Goal: Task Accomplishment & Management: Manage account settings

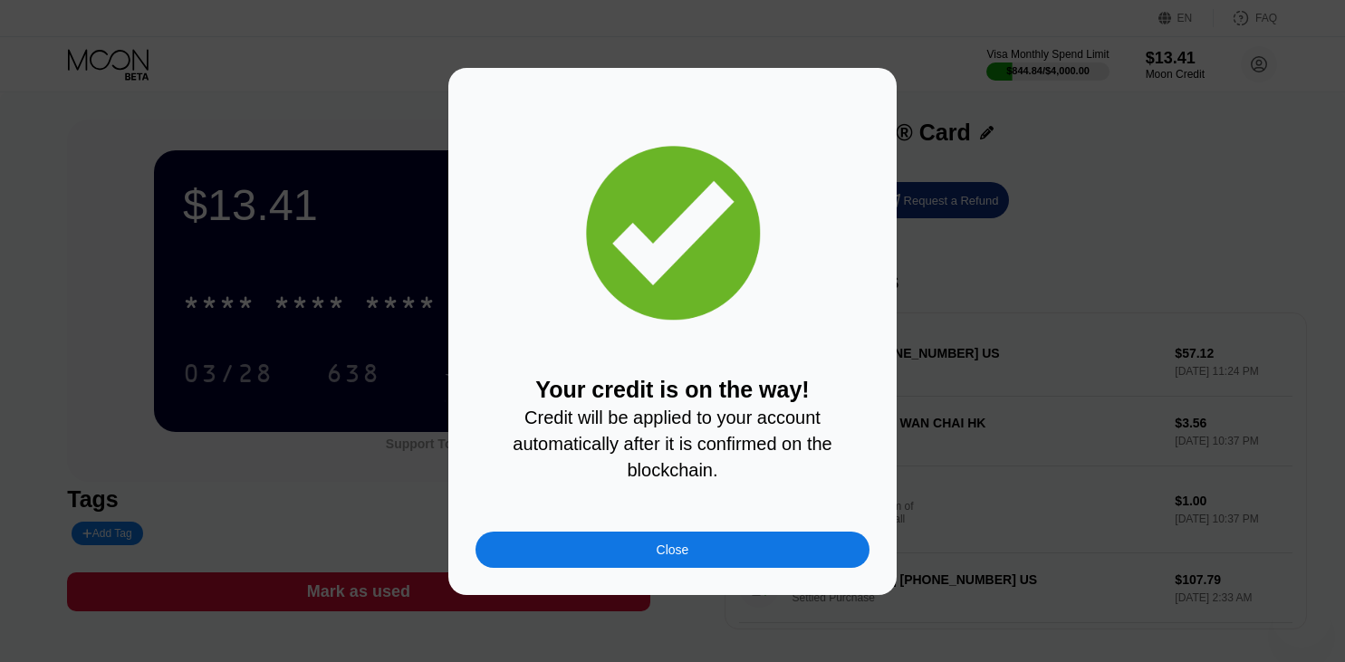
click at [705, 545] on div "Close" at bounding box center [672, 550] width 394 height 36
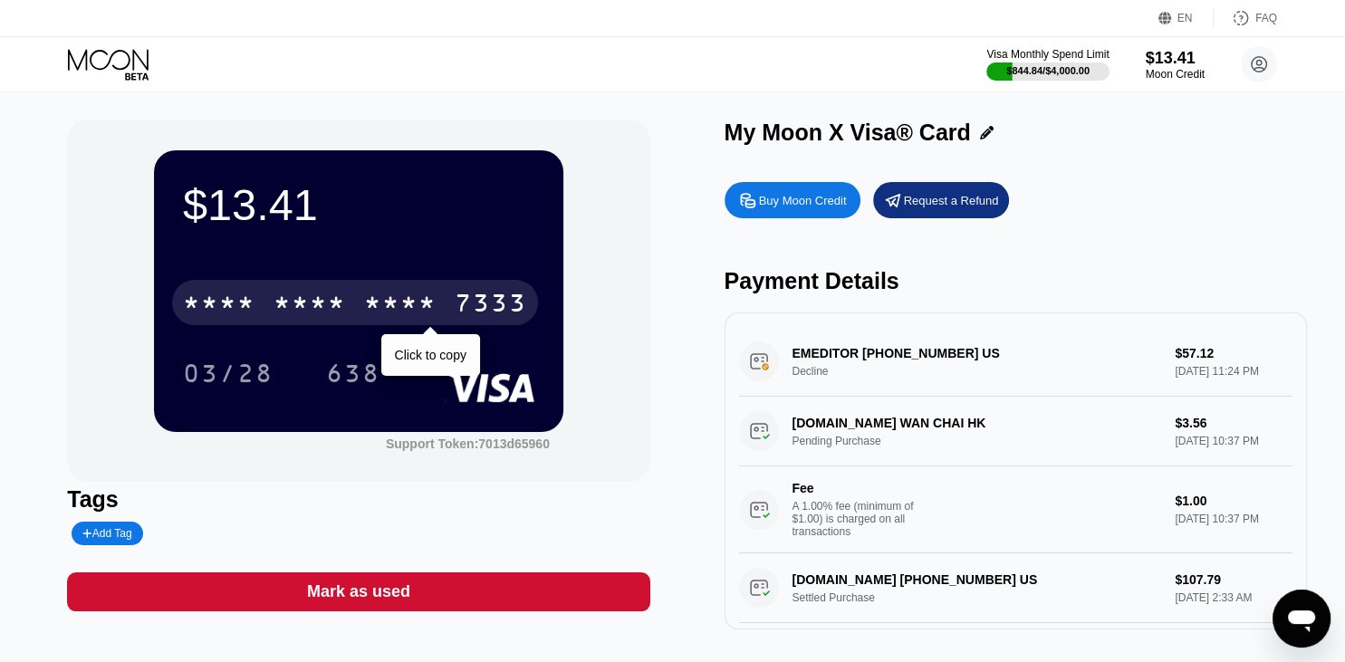
click at [313, 299] on div "* * * *" at bounding box center [310, 305] width 72 height 29
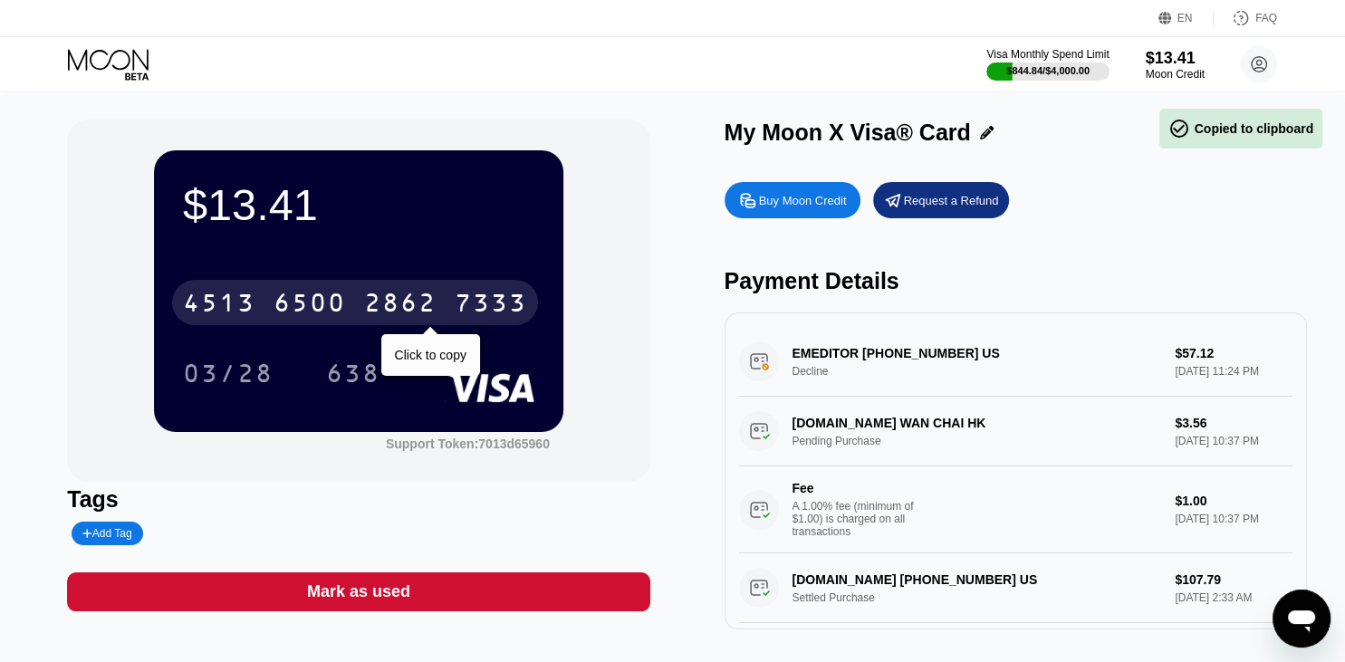
click at [223, 305] on div "4513" at bounding box center [219, 305] width 72 height 29
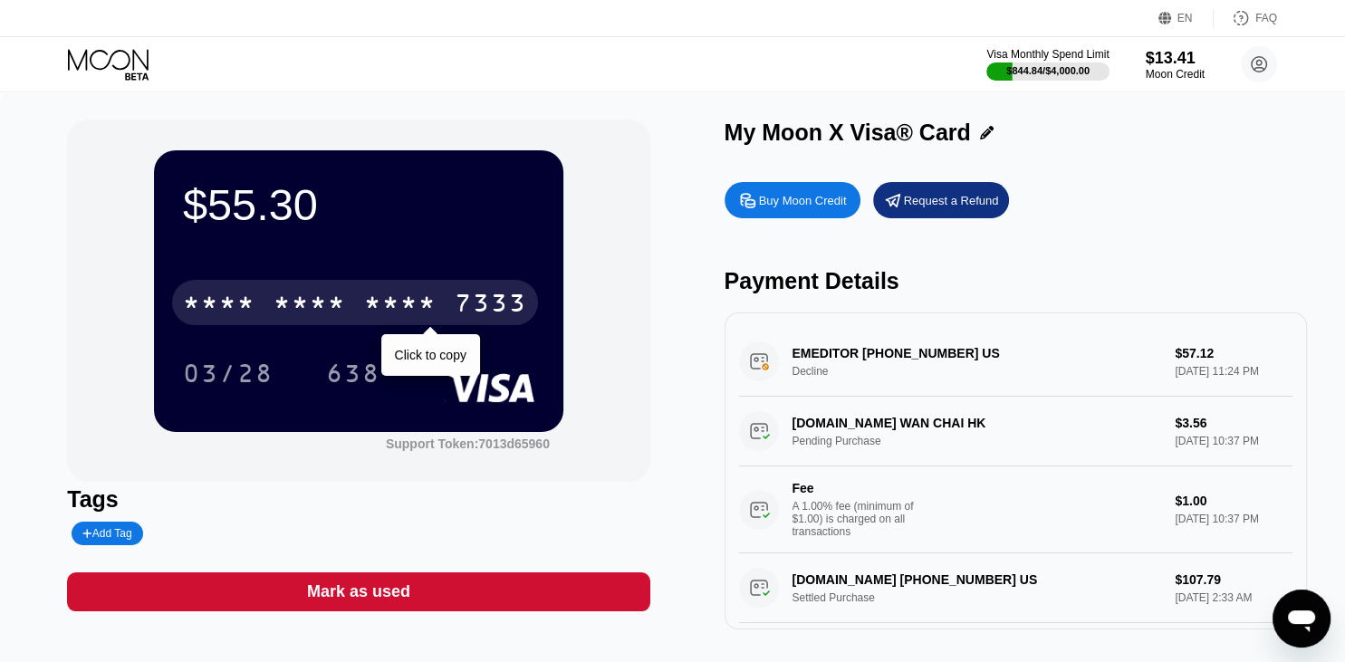
click at [374, 312] on div "* * * *" at bounding box center [400, 305] width 72 height 29
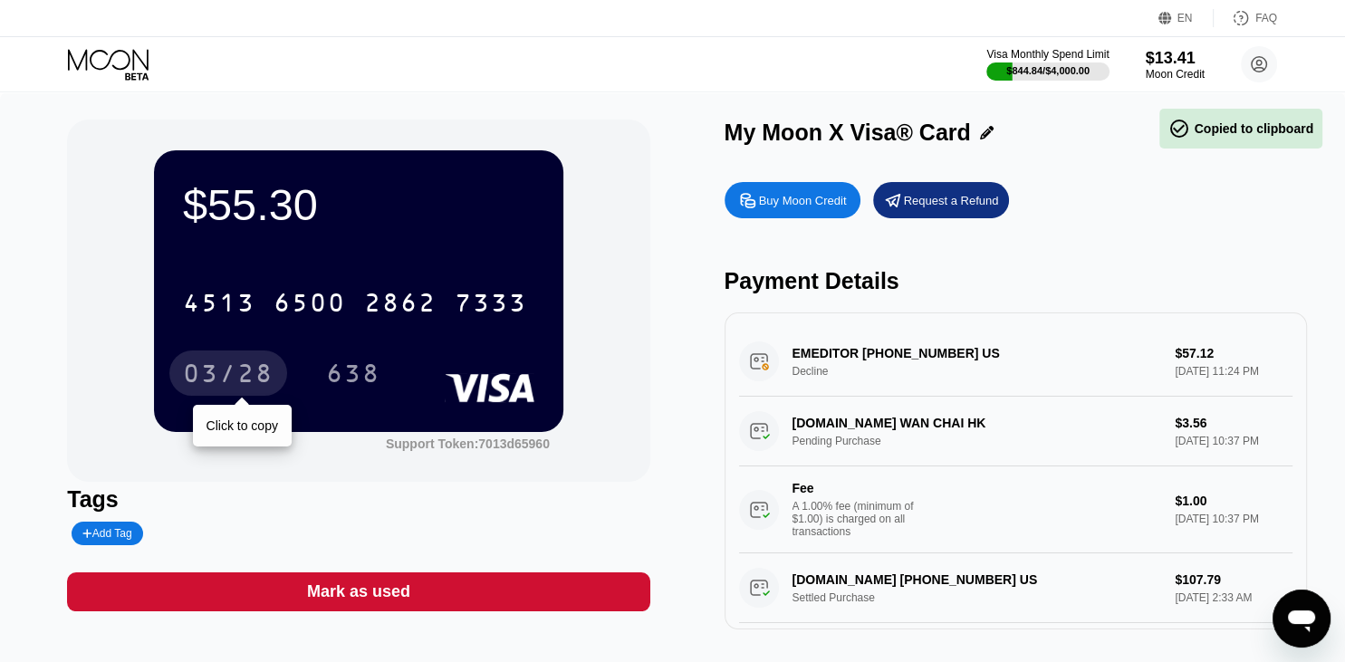
click at [247, 367] on div "03/28" at bounding box center [228, 375] width 91 height 29
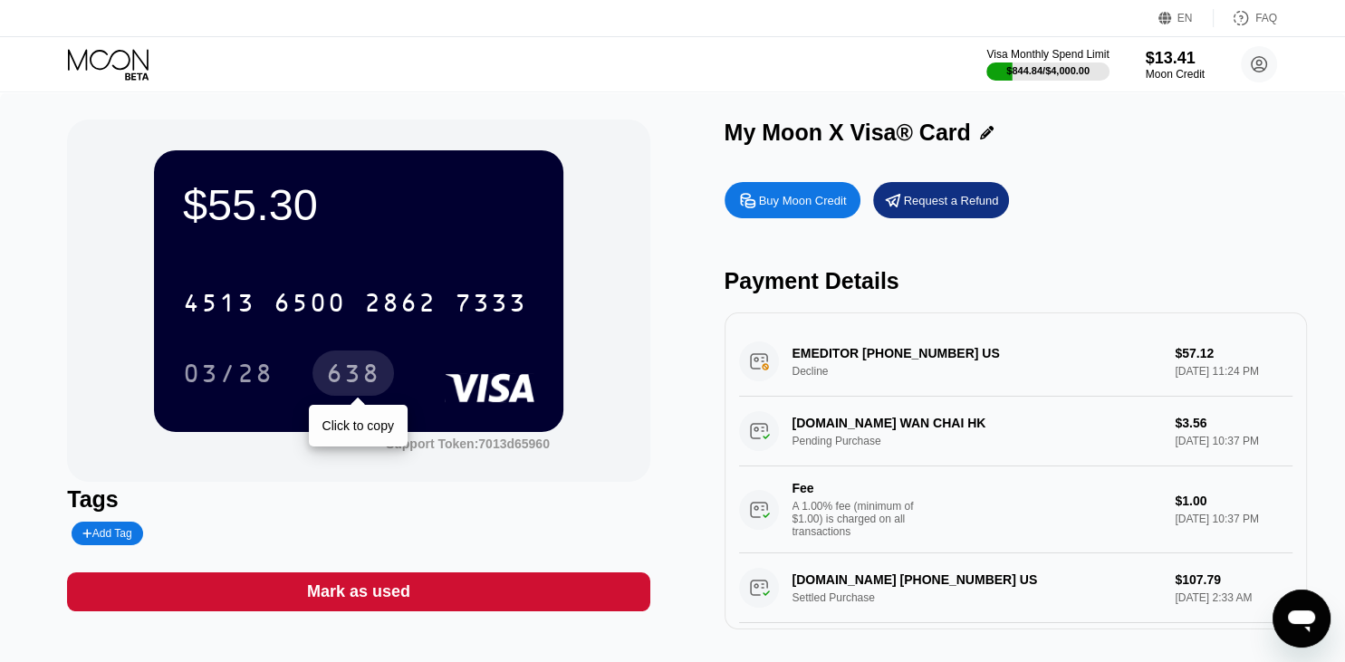
click at [372, 384] on div "638" at bounding box center [353, 375] width 54 height 29
